Goal: Task Accomplishment & Management: Manage account settings

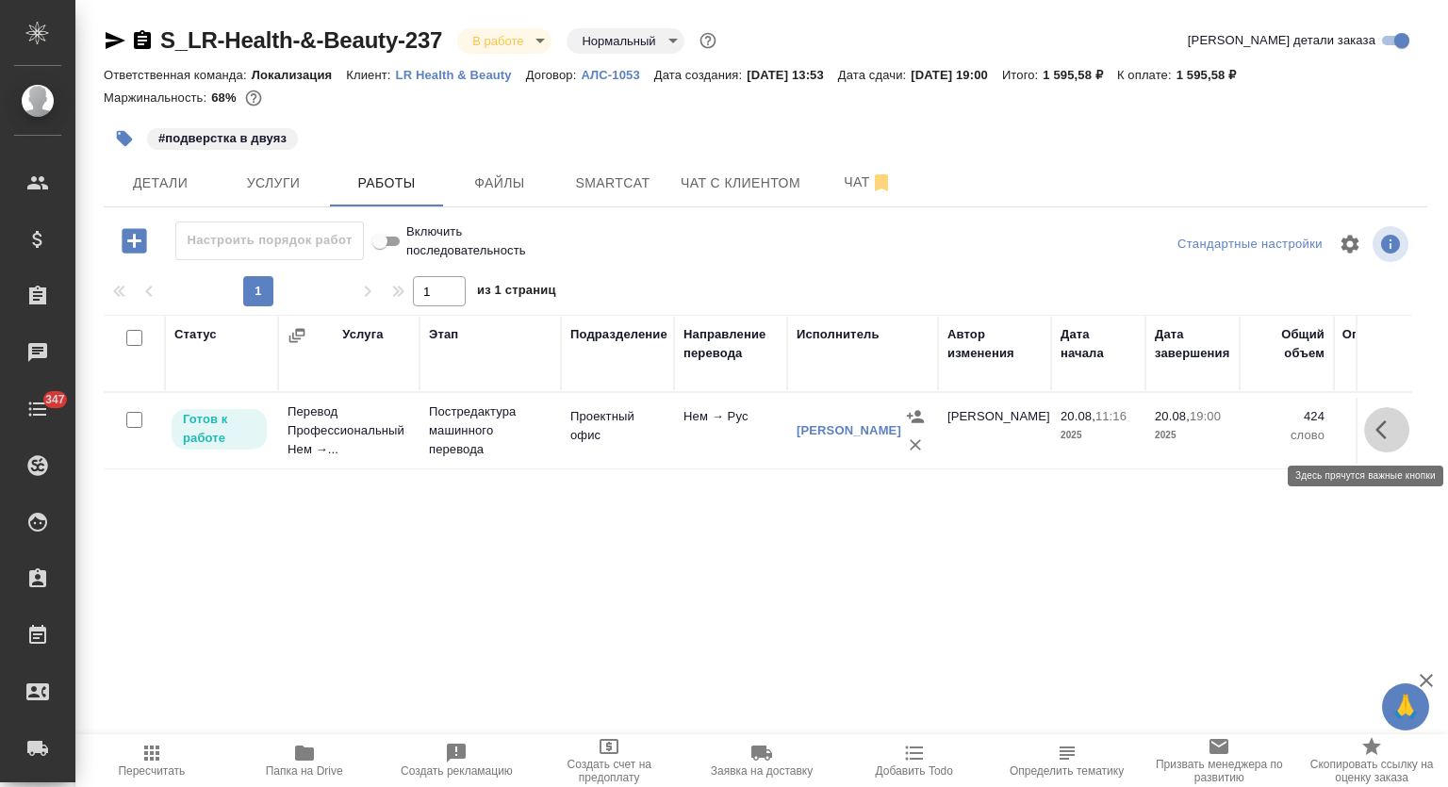
click at [1388, 425] on icon "button" at bounding box center [1387, 430] width 23 height 23
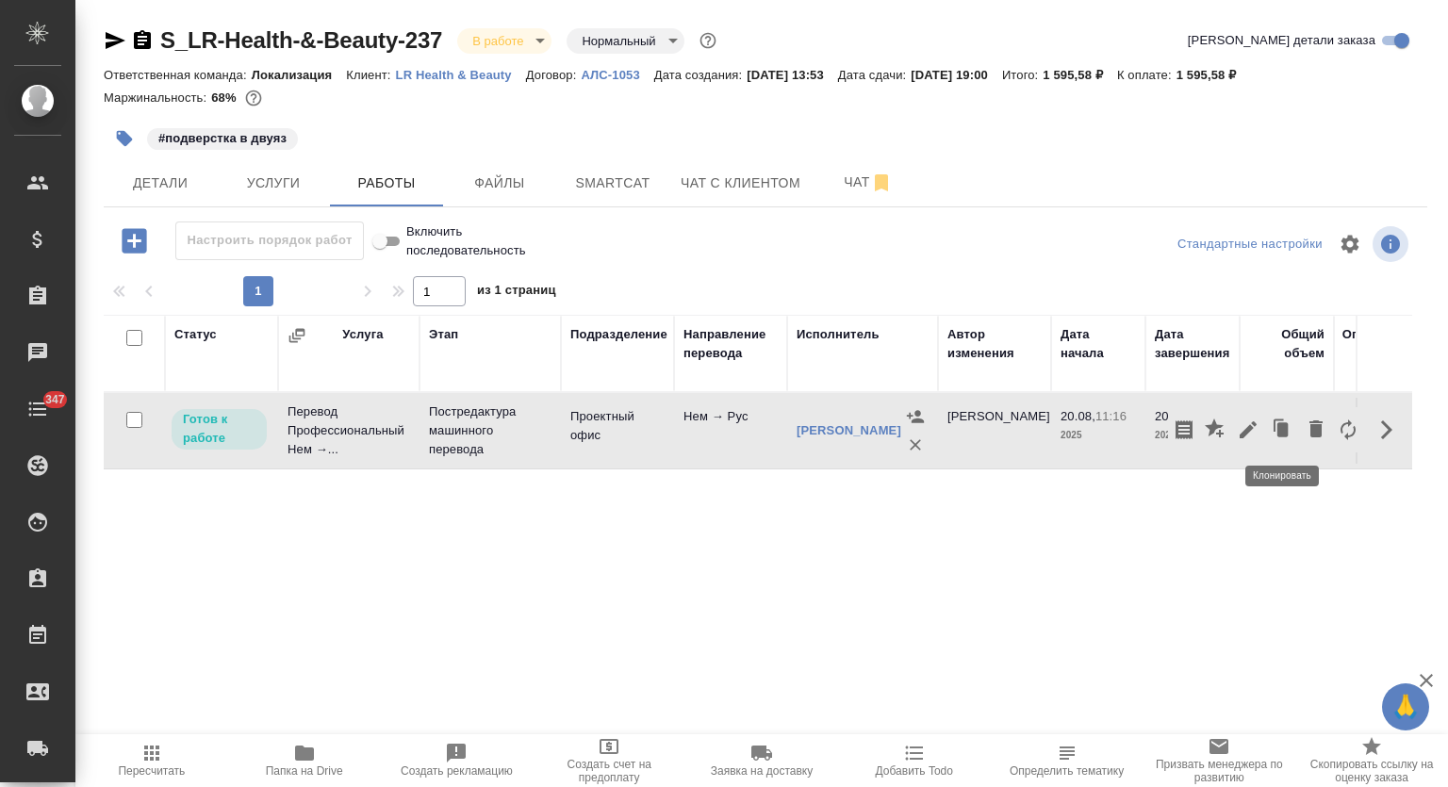
click at [1256, 421] on icon "button" at bounding box center [1248, 430] width 23 height 23
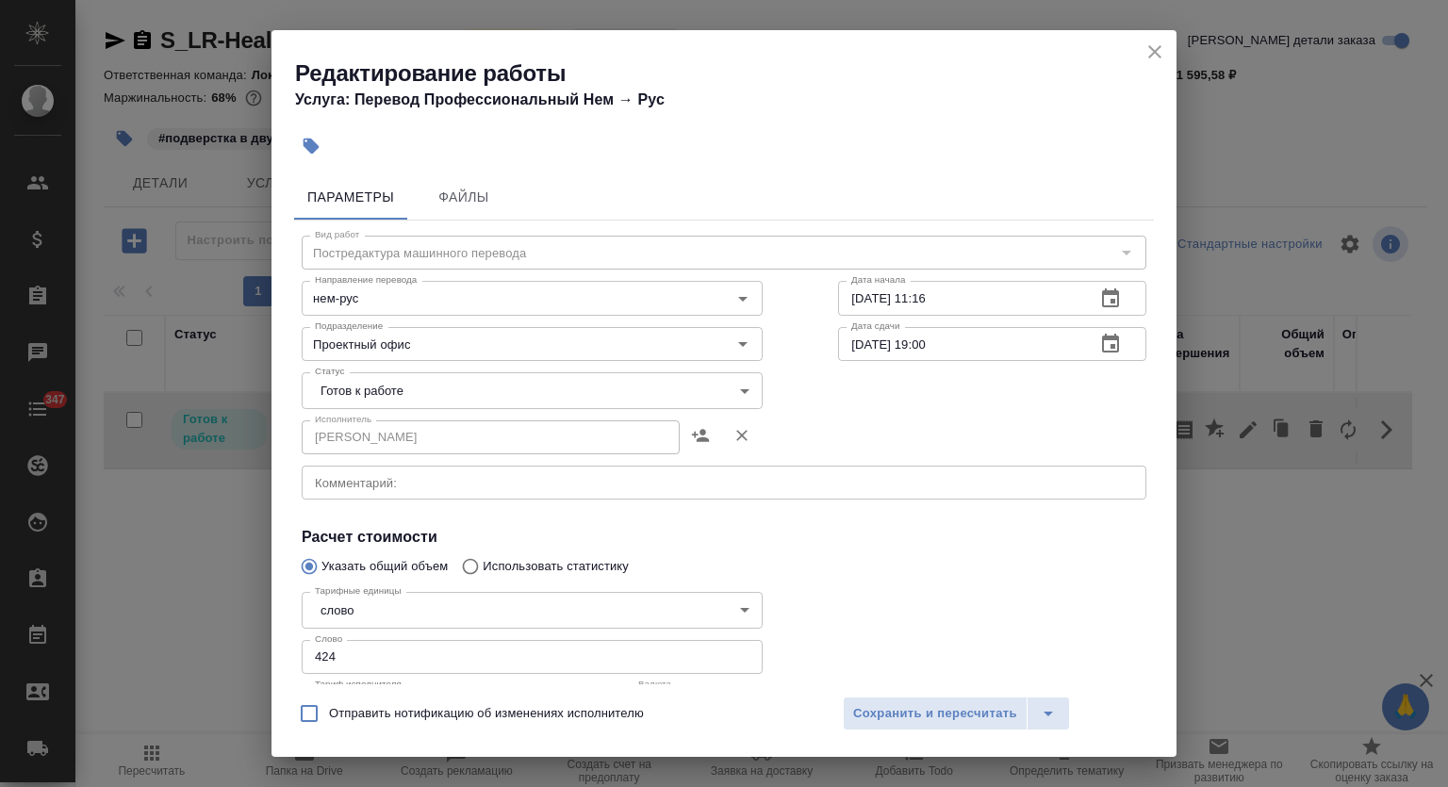
click at [467, 403] on body "🙏 .cls-1 fill:#fff; AWATERA Mutalimov [PERSON_NAME] Спецификации Заказы 0 Чаты …" at bounding box center [724, 393] width 1448 height 787
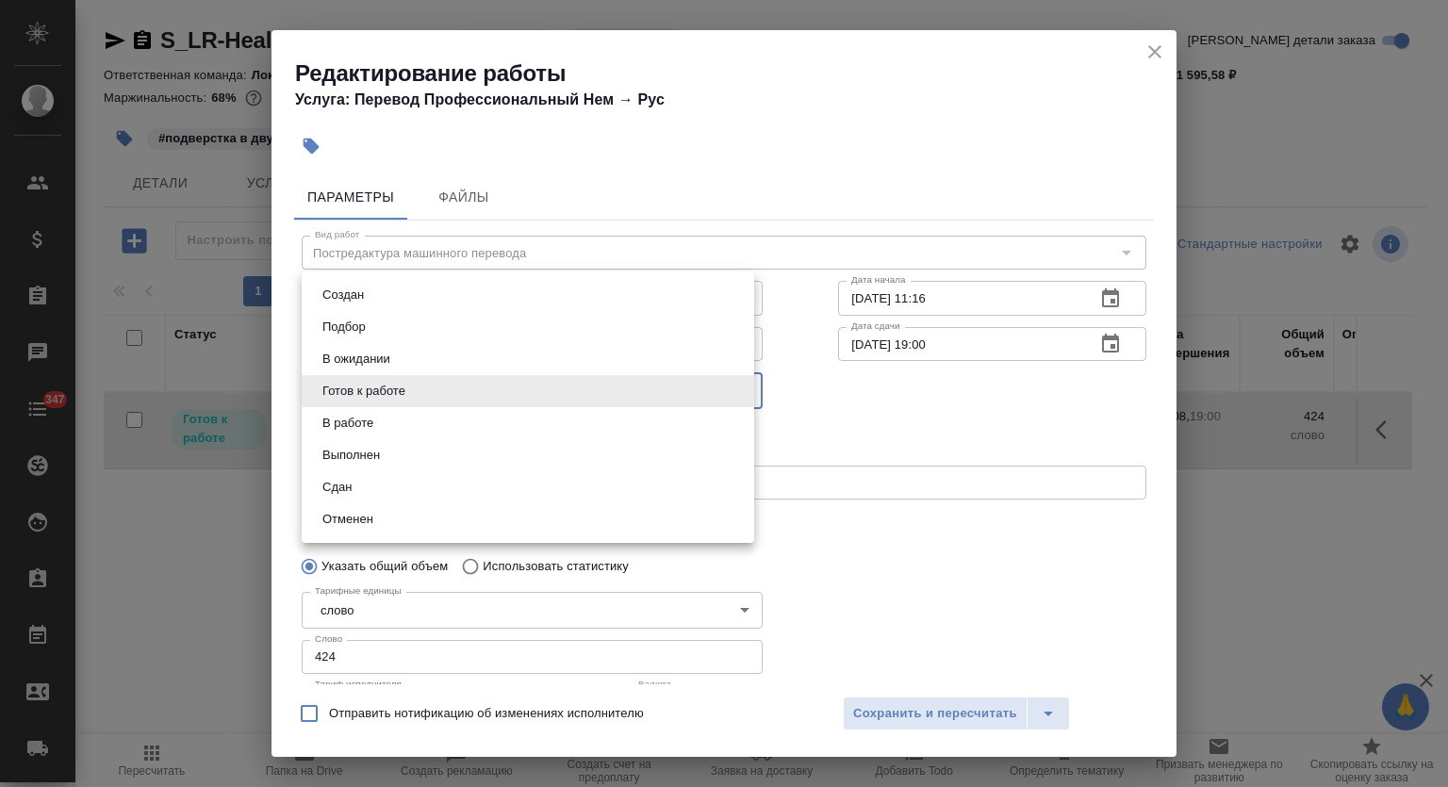
click at [386, 452] on li "Выполнен" at bounding box center [528, 455] width 453 height 32
type input "completed"
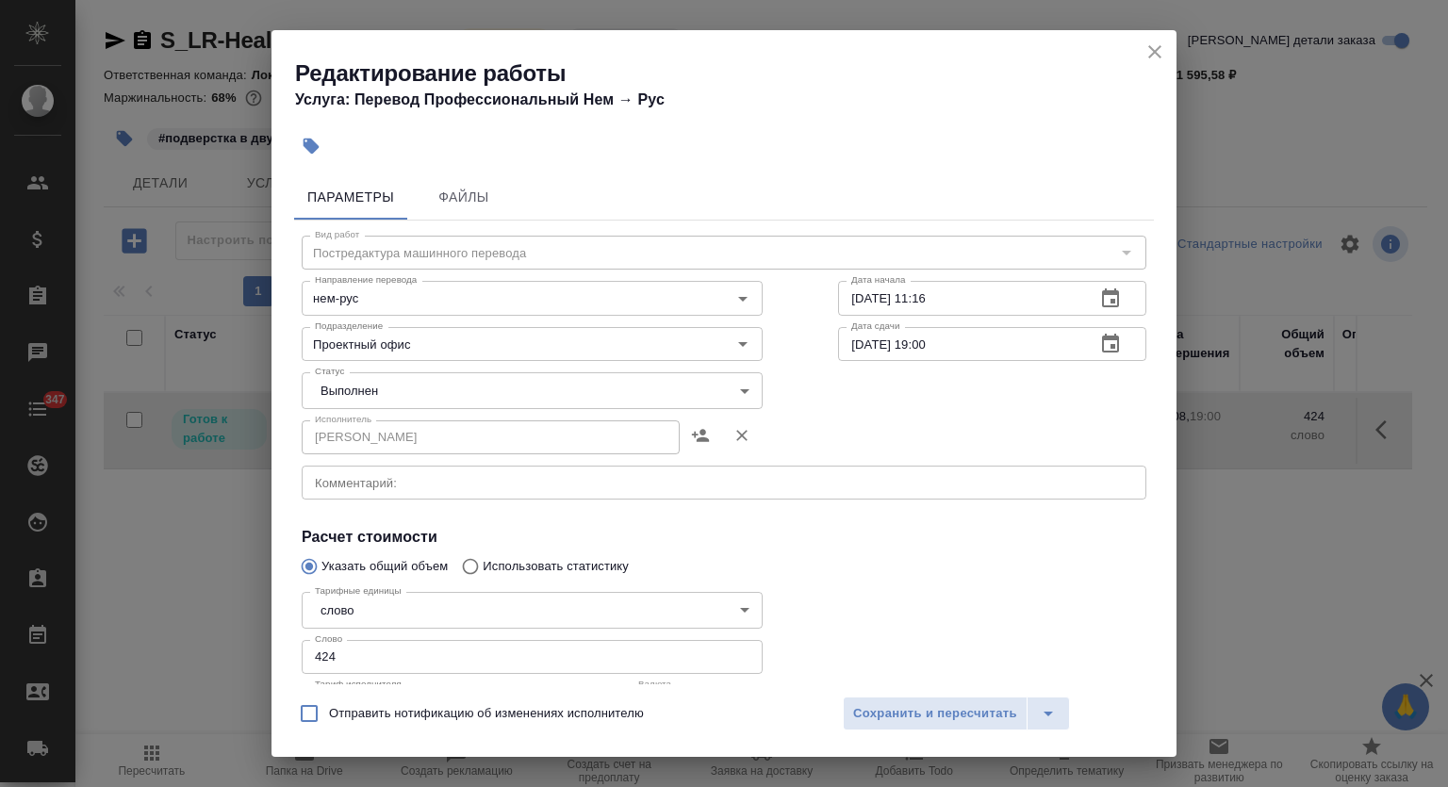
click at [911, 694] on div "Отправить нотификацию об изменениях исполнителю Сохранить и пересчитать" at bounding box center [724, 720] width 905 height 73
click at [924, 700] on button "Сохранить и пересчитать" at bounding box center [935, 714] width 185 height 34
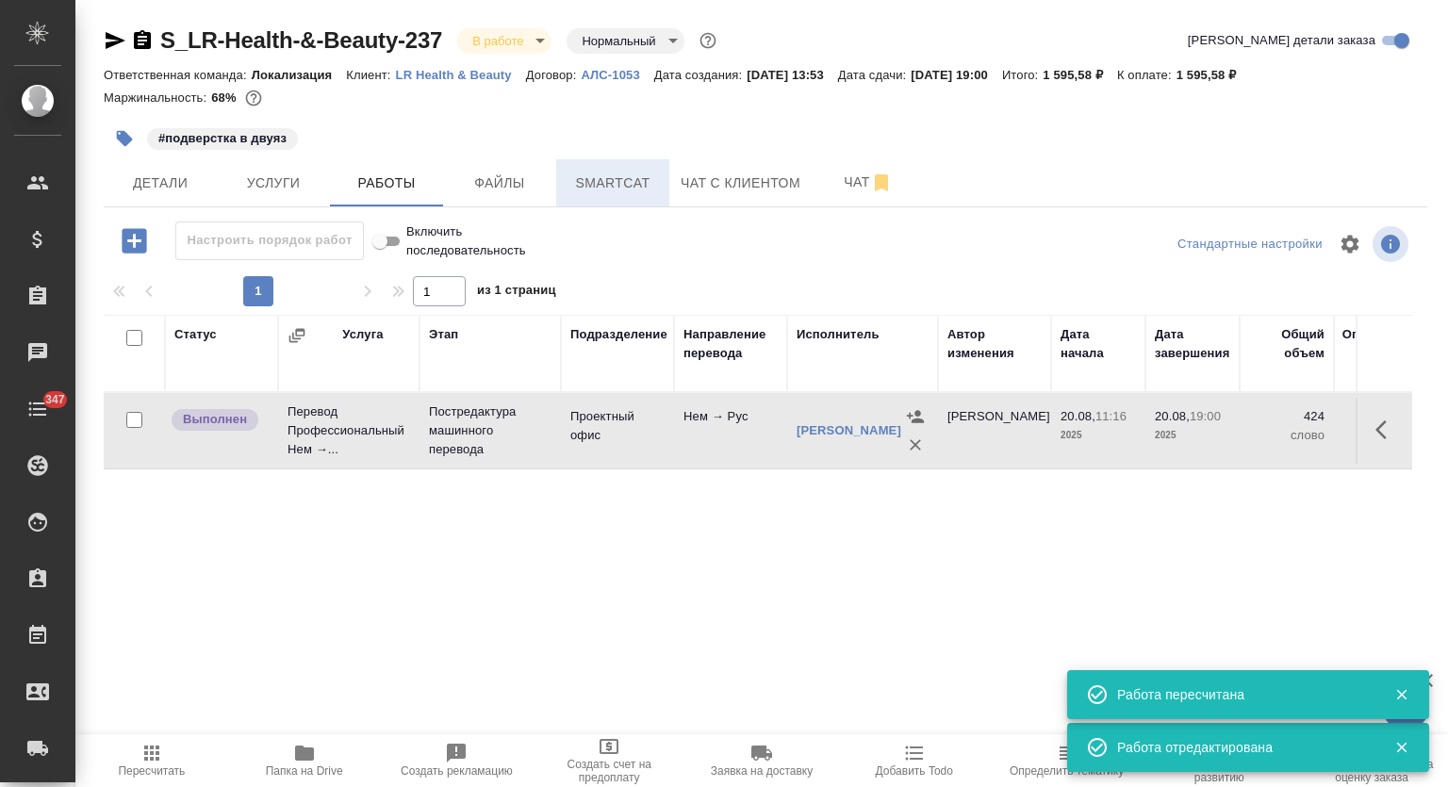
click at [604, 190] on span "Smartcat" at bounding box center [613, 184] width 91 height 24
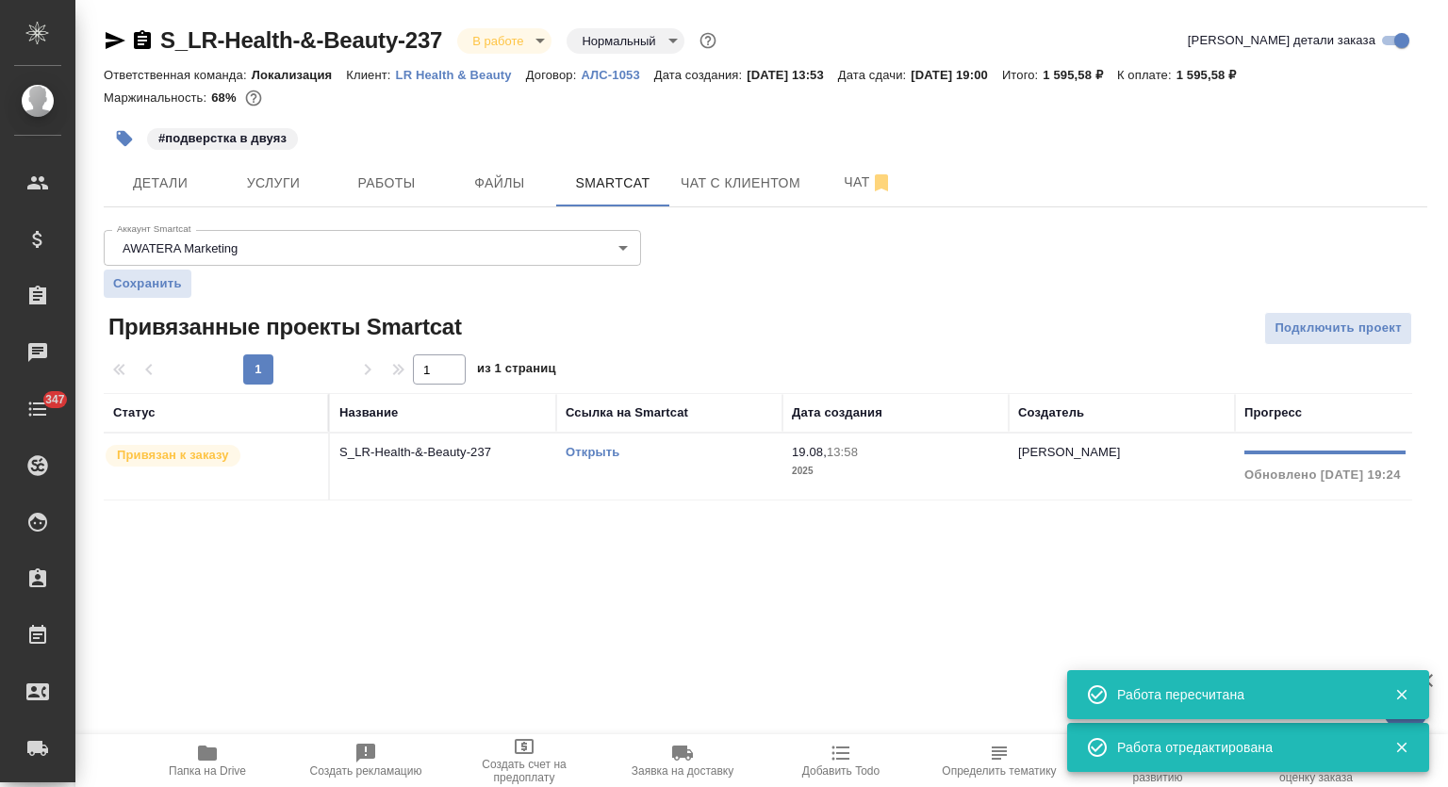
click at [592, 454] on link "Открыть" at bounding box center [593, 452] width 54 height 14
click at [365, 184] on span "Работы" at bounding box center [386, 184] width 91 height 24
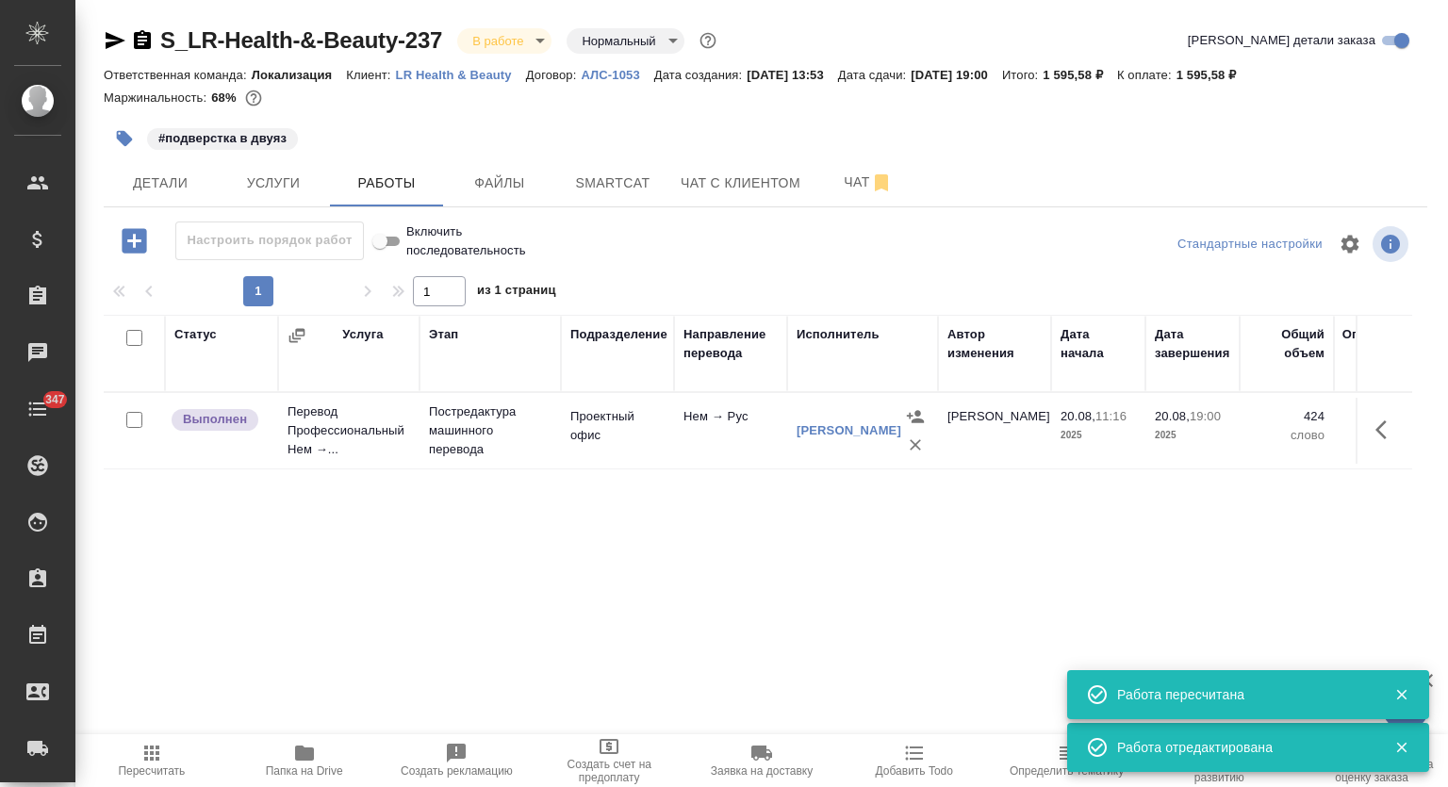
click at [1395, 430] on icon "button" at bounding box center [1387, 430] width 23 height 23
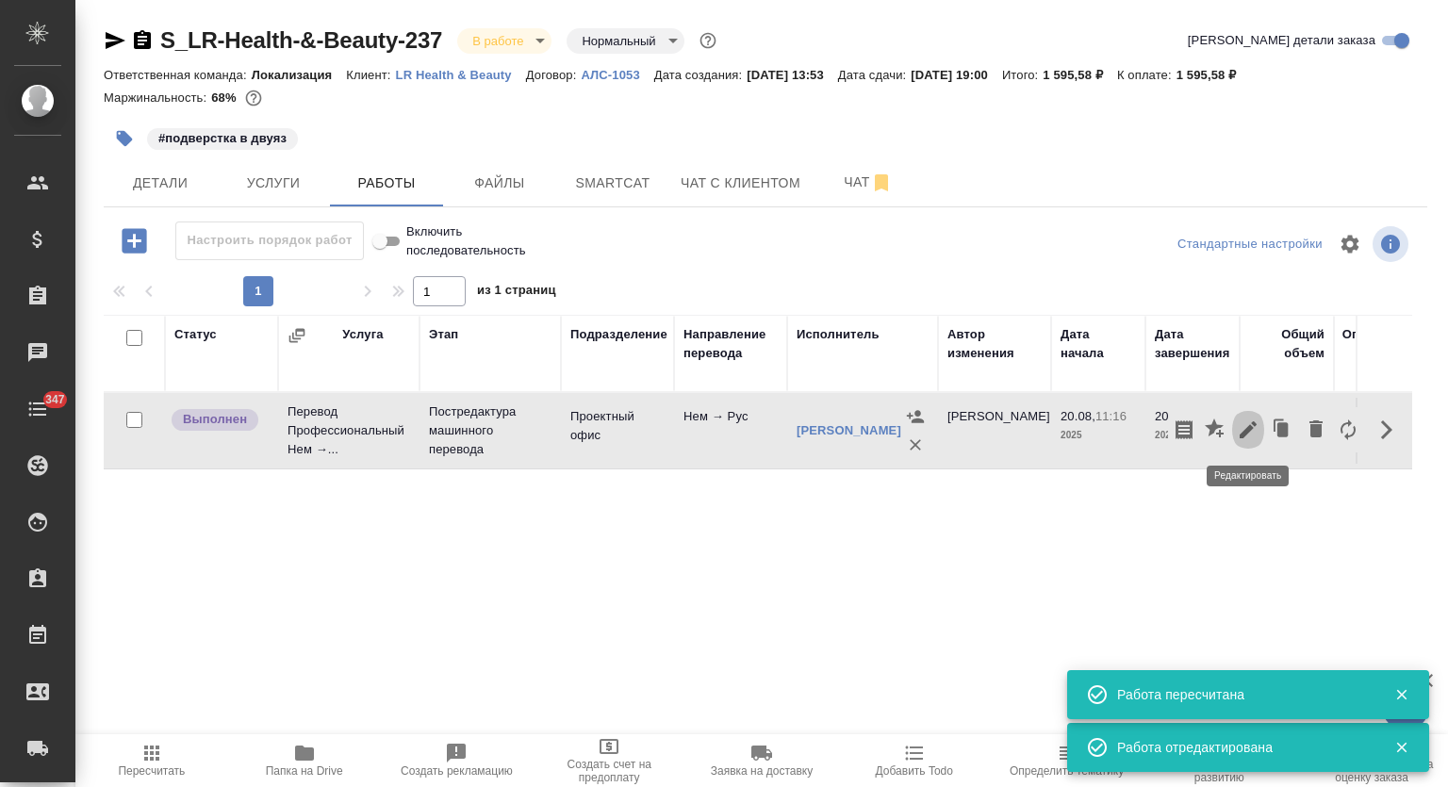
click at [1253, 421] on icon "button" at bounding box center [1248, 430] width 23 height 23
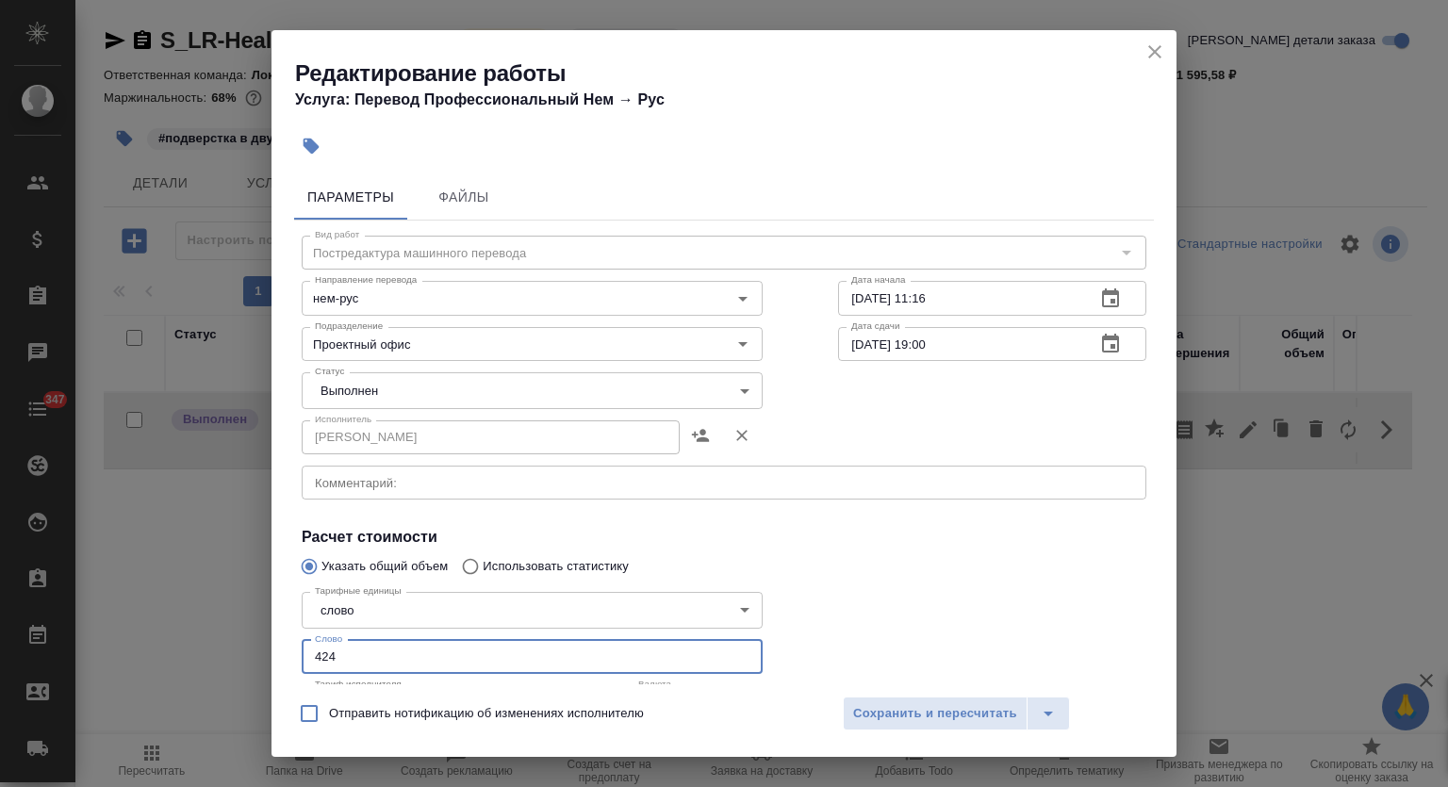
drag, startPoint x: 342, startPoint y: 667, endPoint x: 269, endPoint y: 646, distance: 76.4
click at [269, 648] on div "Редактирование работы Услуга: Перевод Профессиональный Нем → [PERSON_NAME] Файл…" at bounding box center [724, 393] width 1448 height 787
type input "340"
click at [396, 395] on body "🙏 .cls-1 fill:#fff; AWATERA Mutalimov [PERSON_NAME] Спецификации Заказы 0 Чаты …" at bounding box center [724, 393] width 1448 height 787
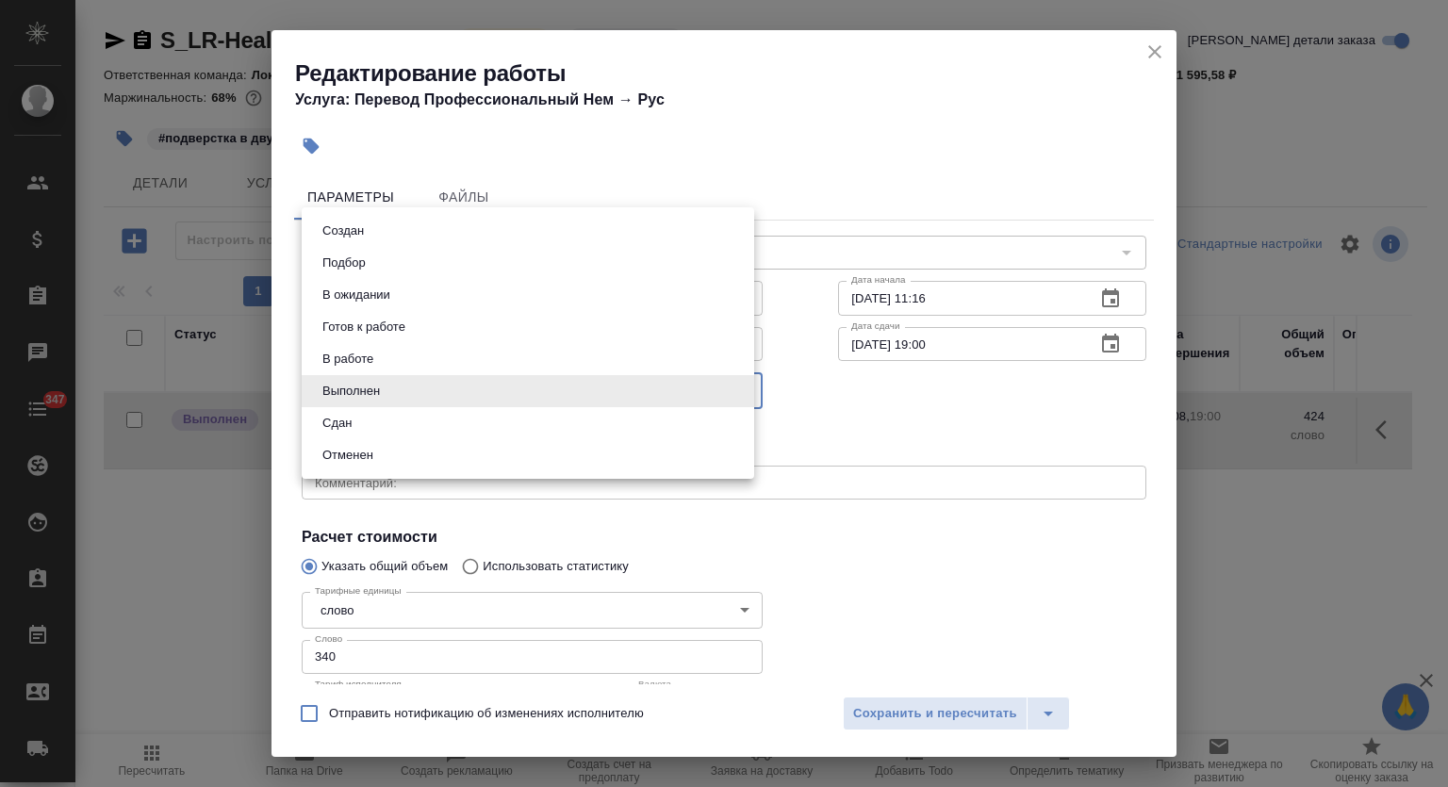
click at [387, 423] on li "Сдан" at bounding box center [528, 423] width 453 height 32
type input "closed"
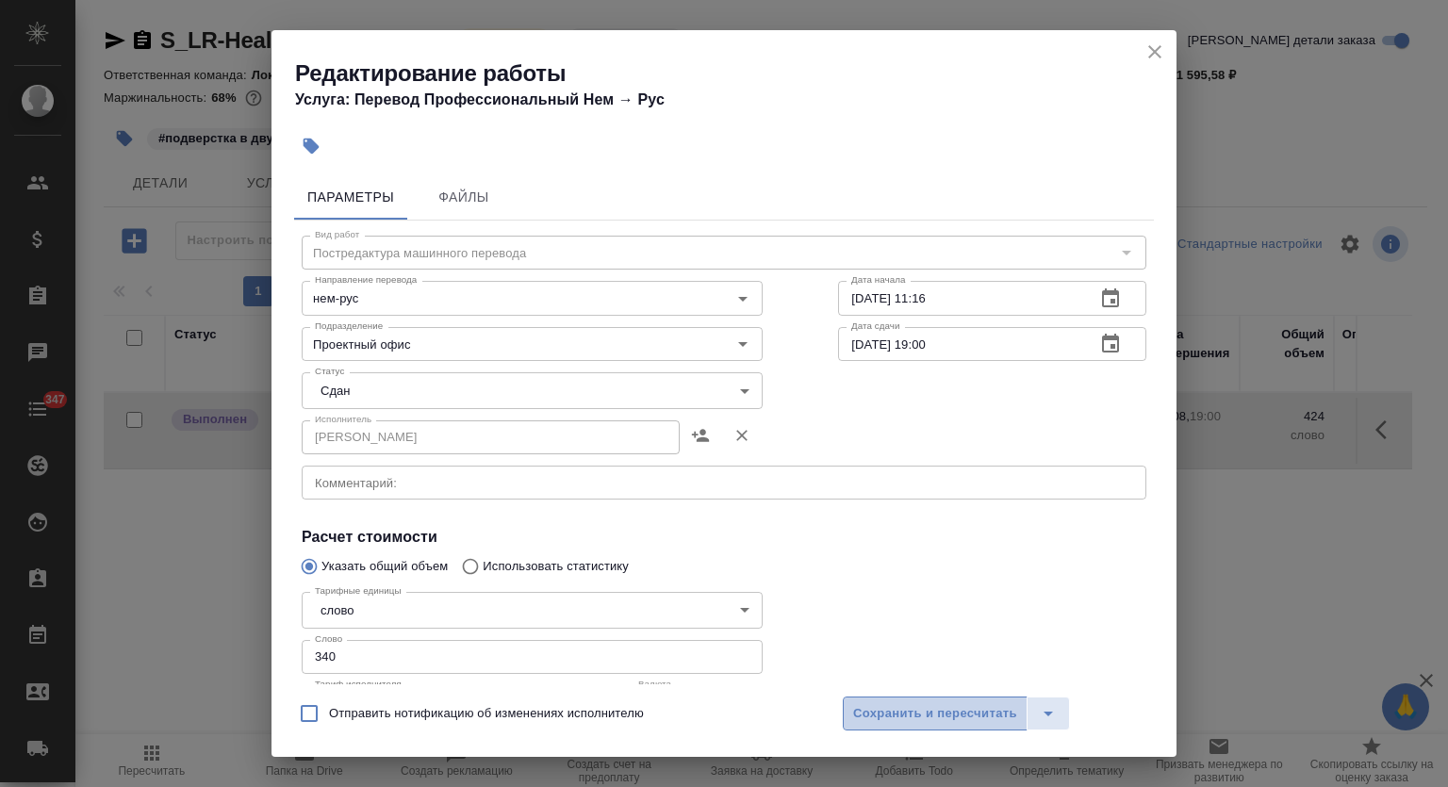
click at [912, 709] on span "Сохранить и пересчитать" at bounding box center [935, 714] width 164 height 22
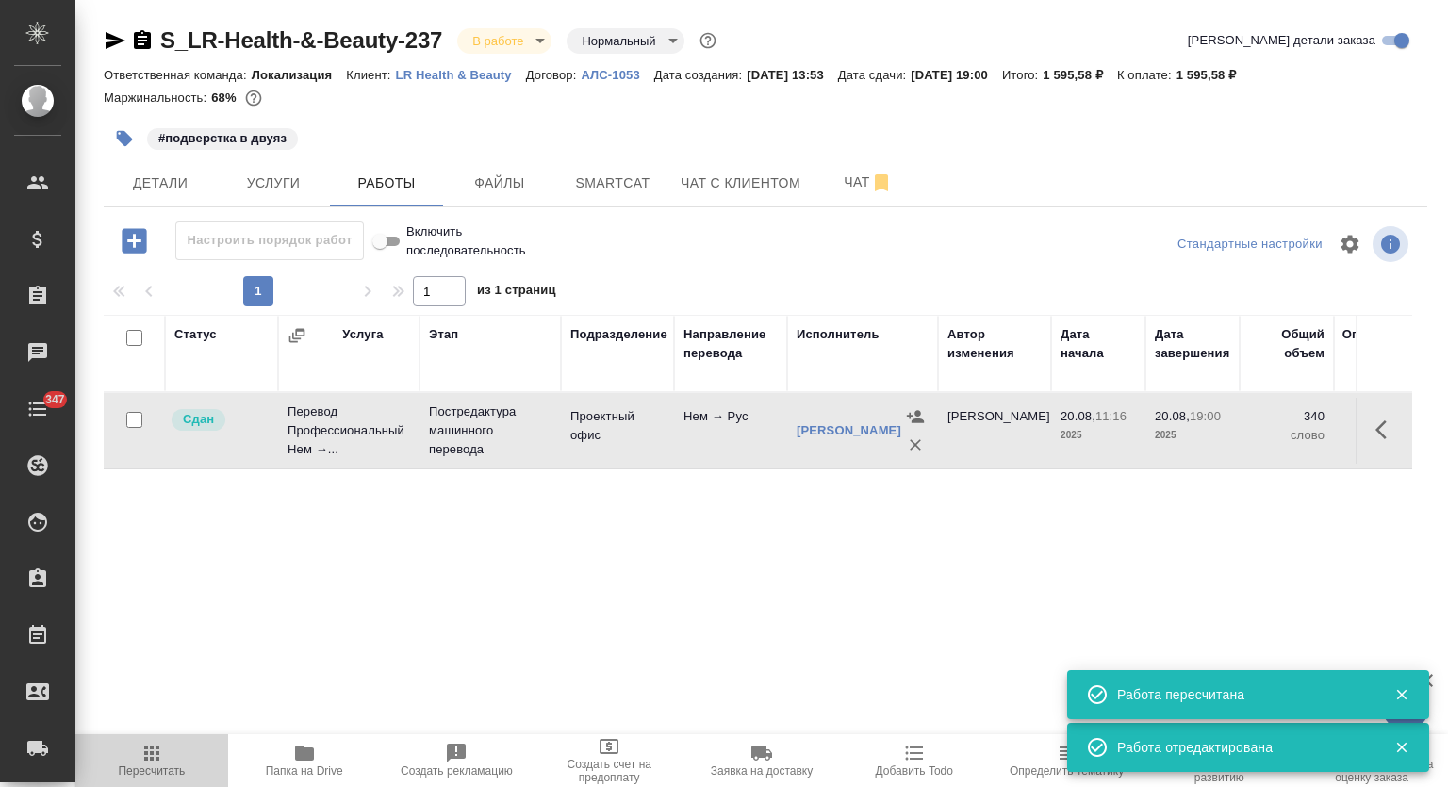
click at [159, 767] on span "Пересчитать" at bounding box center [151, 771] width 67 height 13
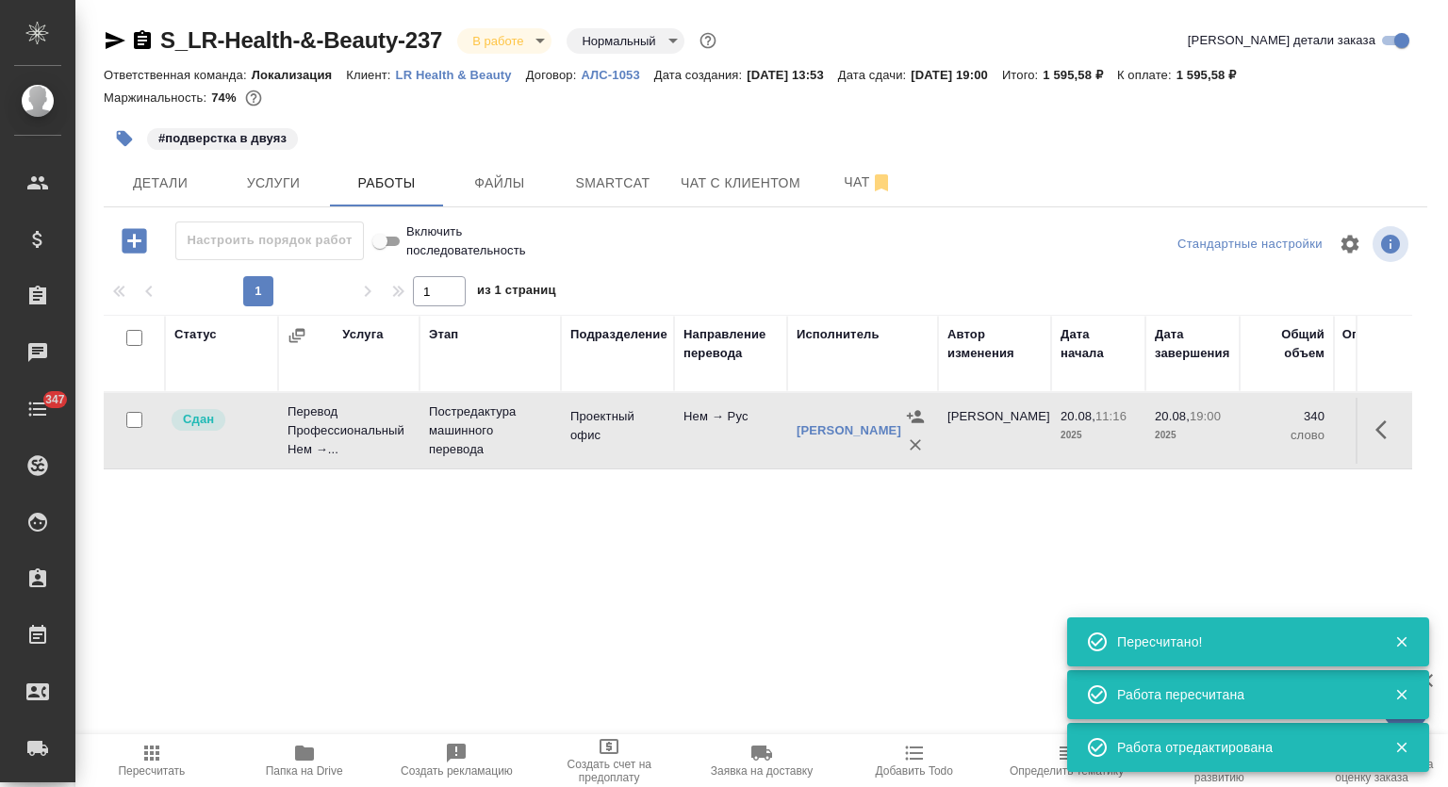
click at [518, 40] on body "🙏 .cls-1 fill:#fff; AWATERA Mutalimov [PERSON_NAME] Спецификации Заказы 0 Чаты …" at bounding box center [724, 393] width 1448 height 787
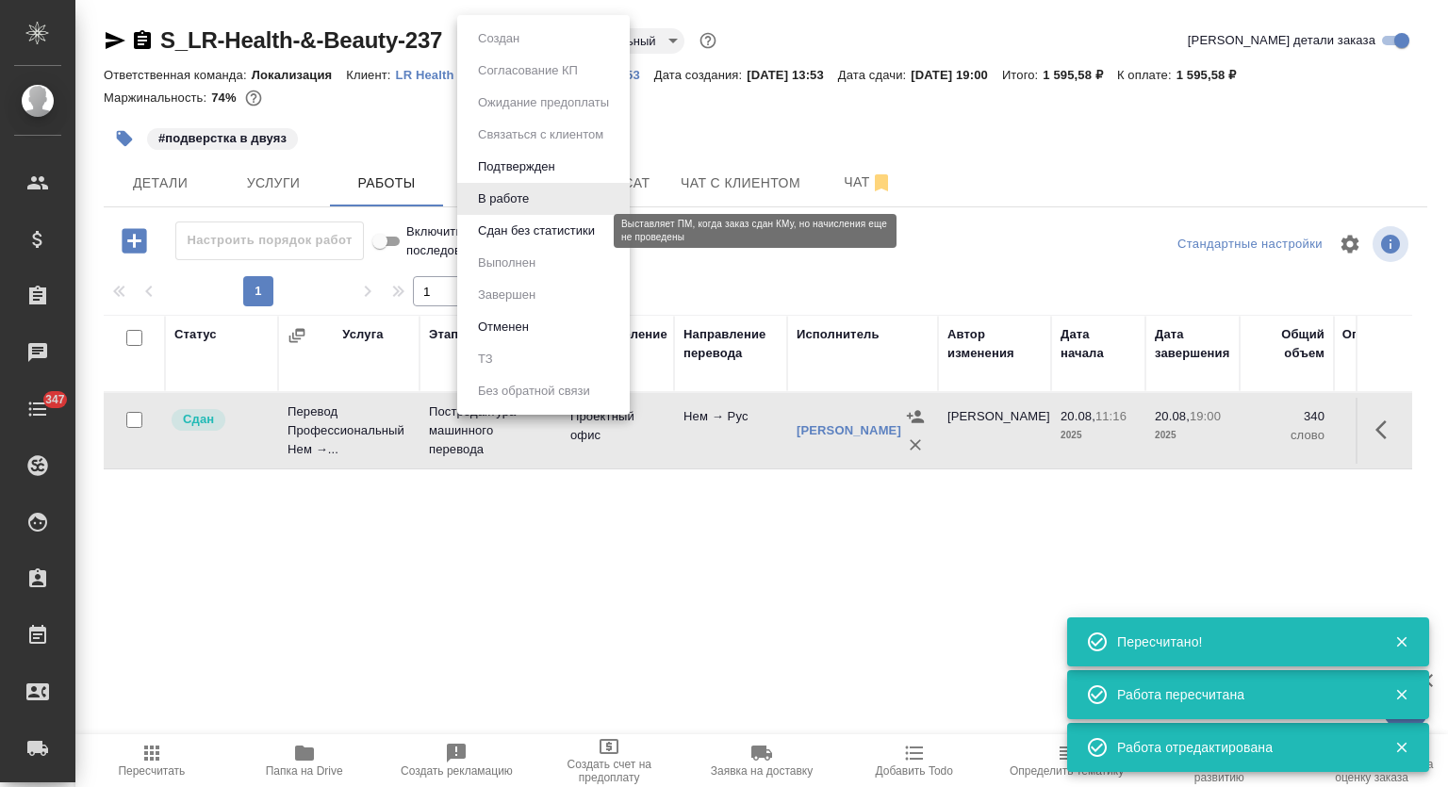
click at [522, 233] on button "Сдан без статистики" at bounding box center [536, 231] width 128 height 21
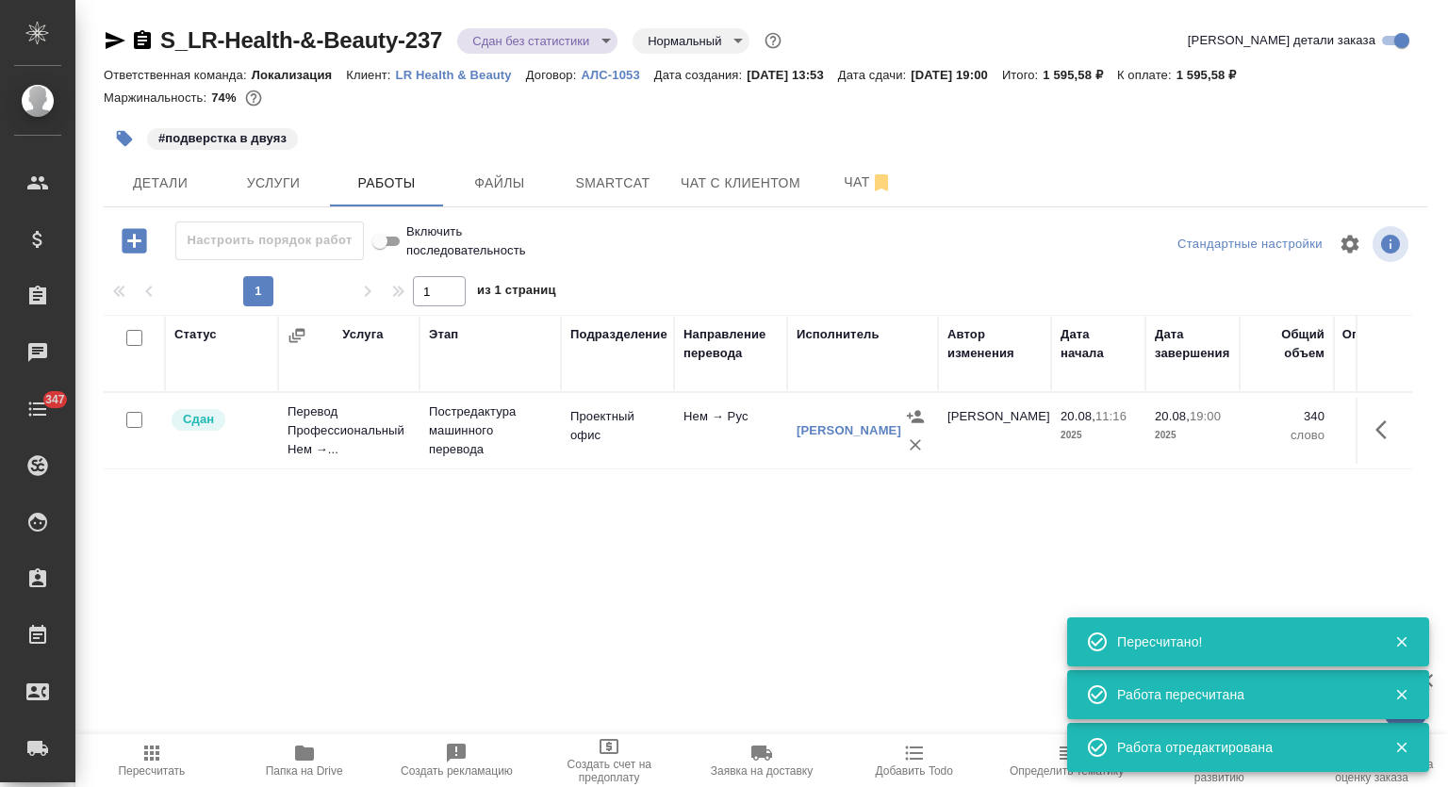
click at [546, 41] on body "🙏 .cls-1 fill:#fff; AWATERA Mutalimov [PERSON_NAME] Спецификации Заказы 0 Чаты …" at bounding box center [724, 393] width 1448 height 787
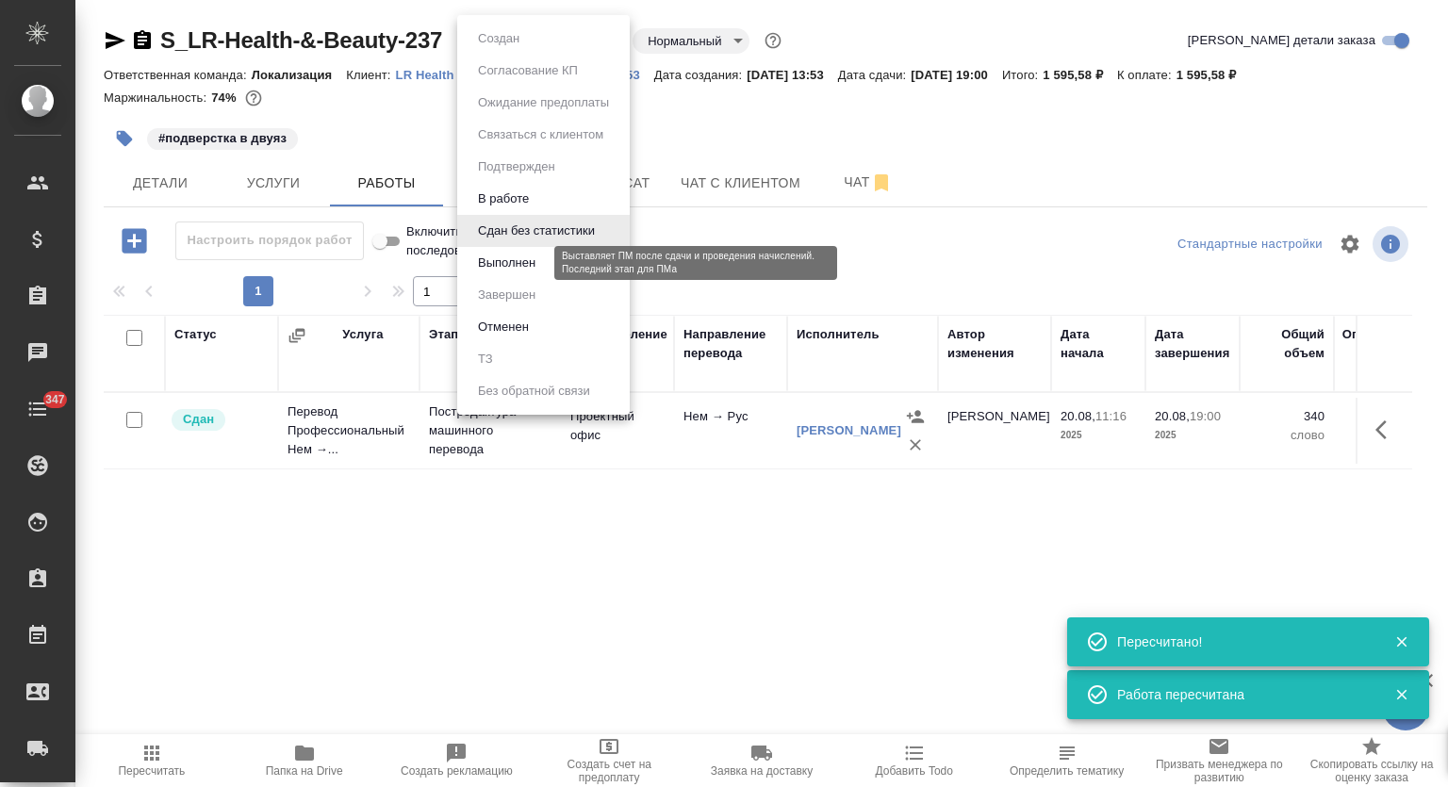
click at [524, 268] on button "Выполнен" at bounding box center [506, 263] width 69 height 21
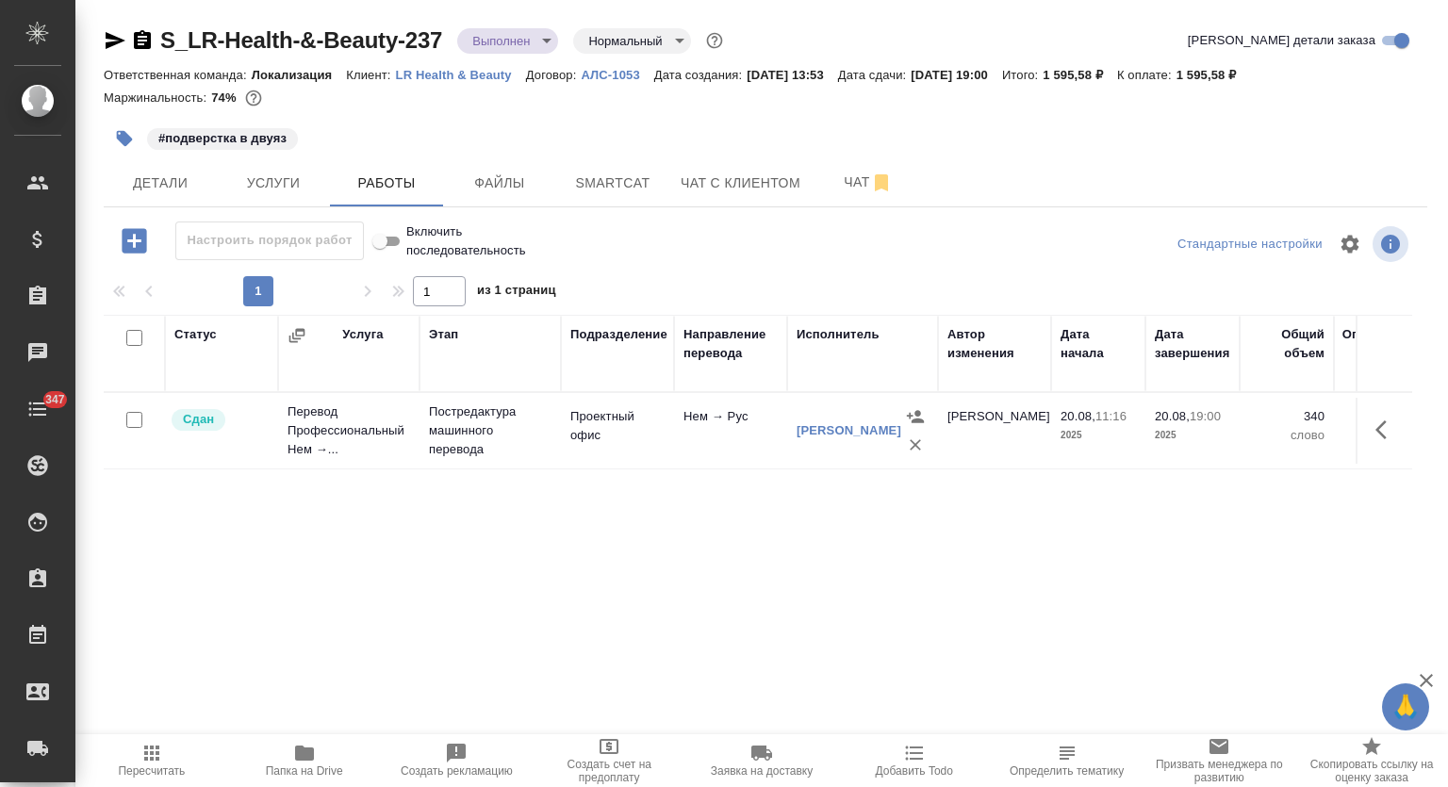
click at [109, 36] on icon "button" at bounding box center [116, 40] width 20 height 17
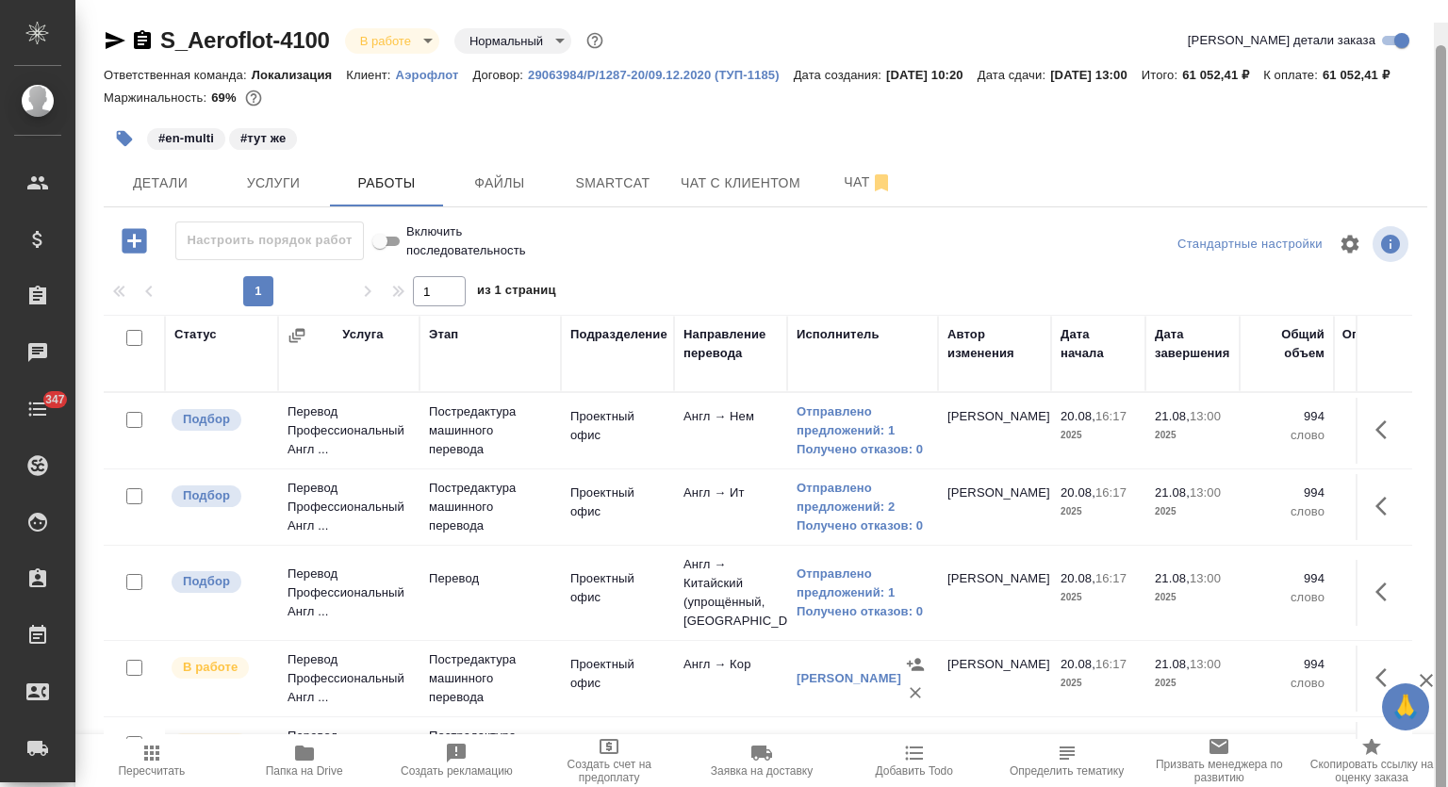
scroll to position [171, 0]
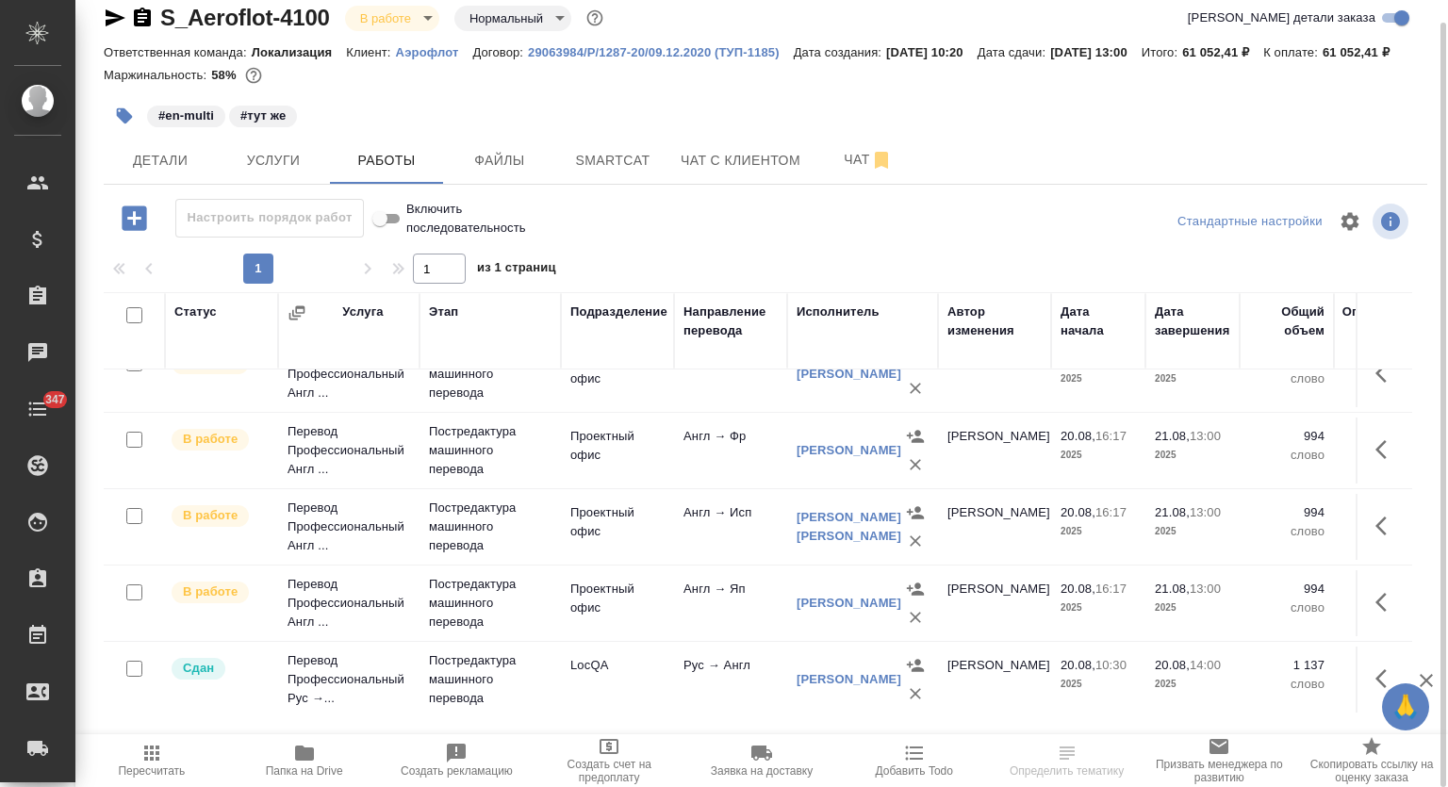
scroll to position [297, 0]
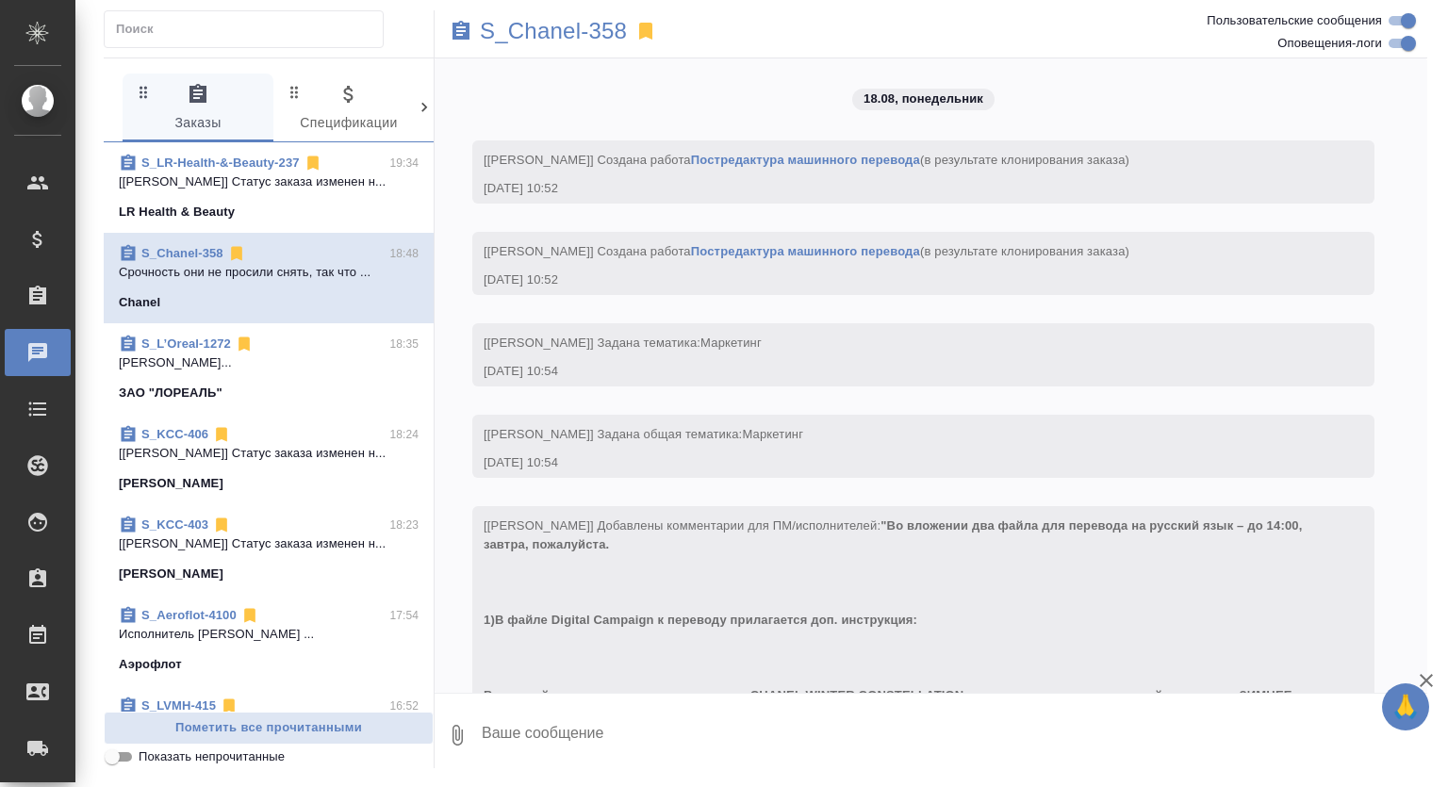
scroll to position [7143, 0]
